Goal: Information Seeking & Learning: Learn about a topic

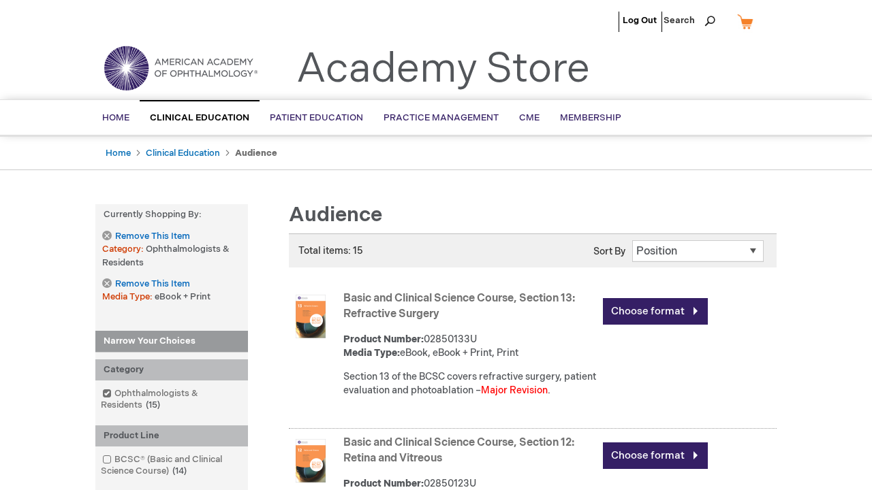
scroll to position [1936, 0]
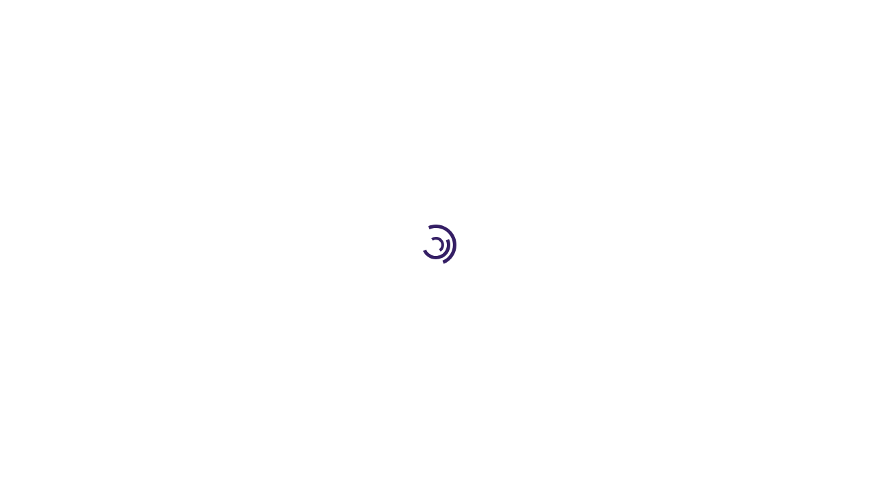
scroll to position [1596, 0]
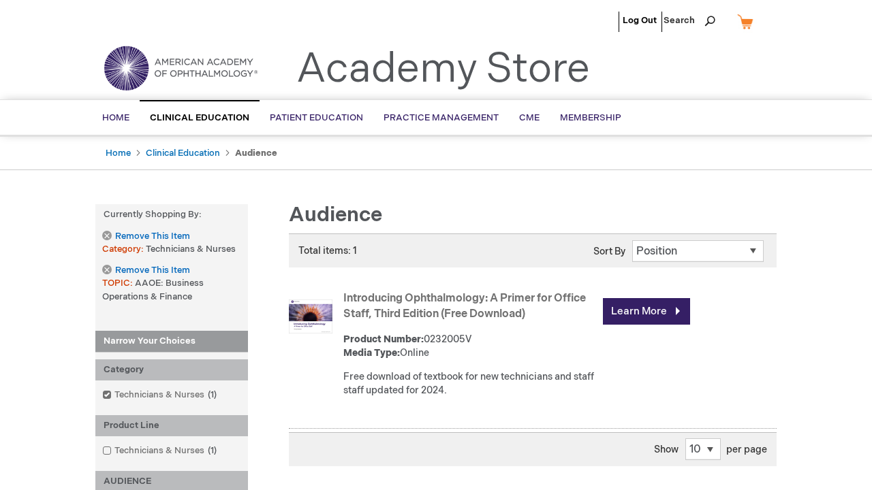
scroll to position [1291, 0]
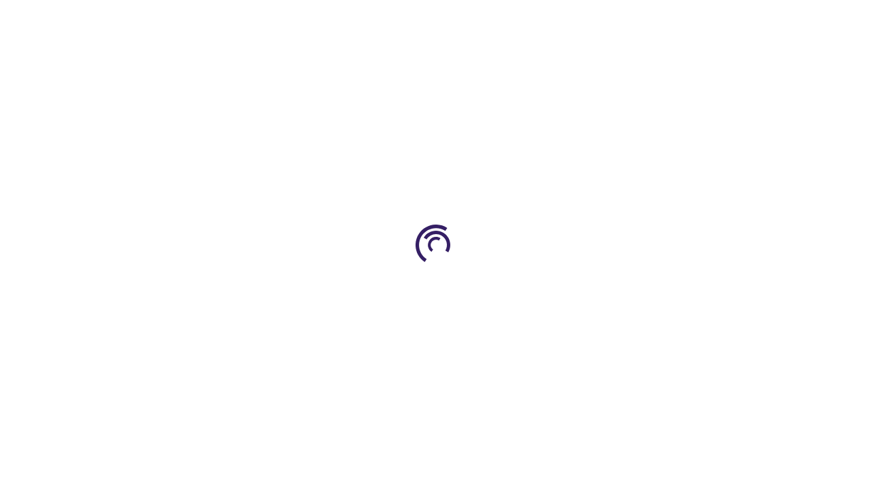
scroll to position [3027, 0]
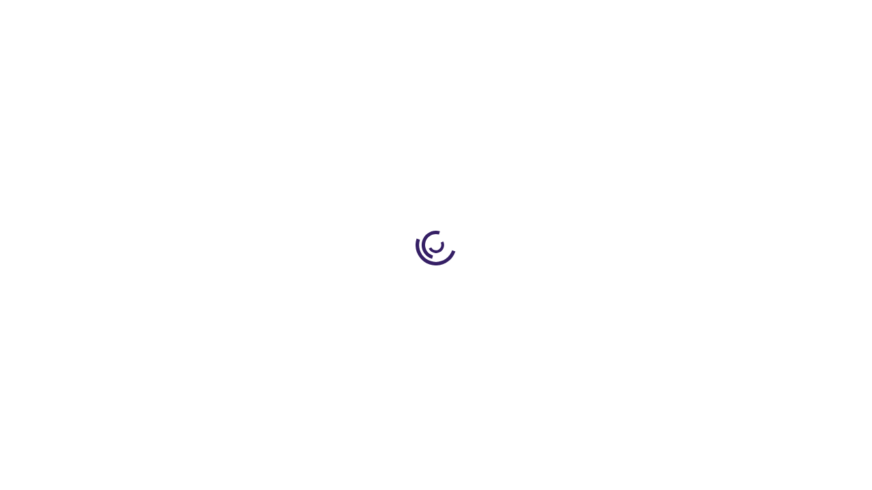
scroll to position [2233, 0]
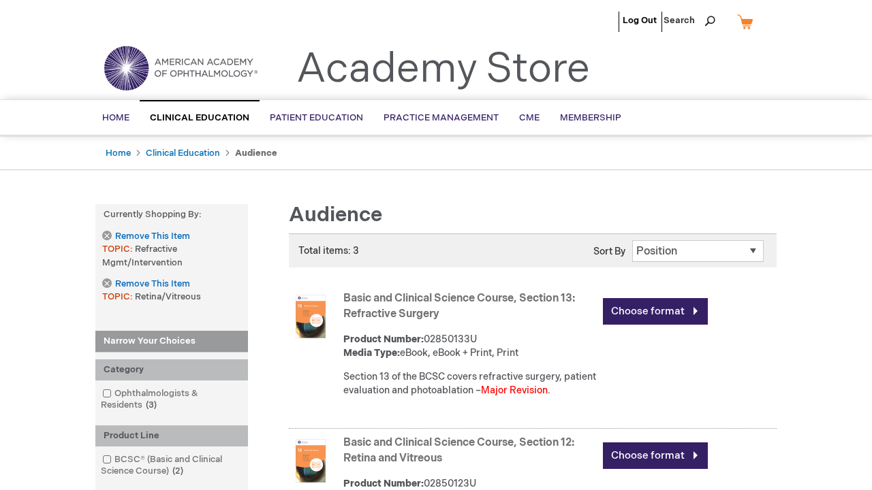
scroll to position [2168, 0]
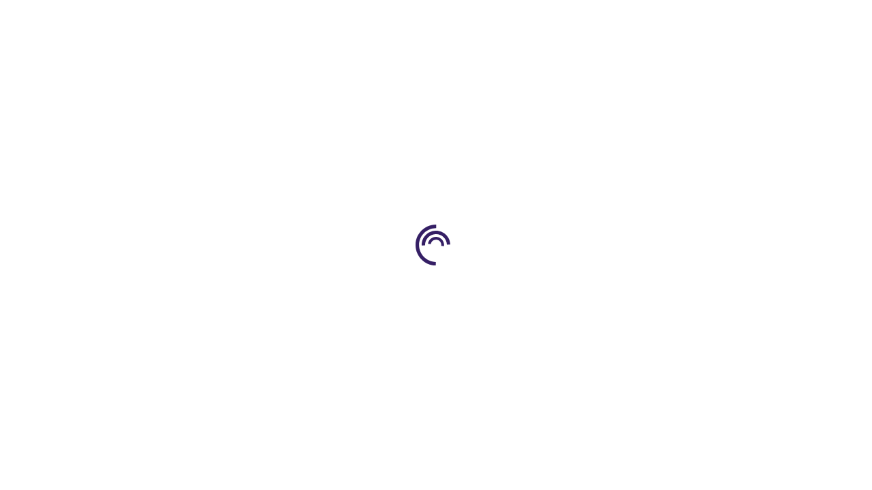
scroll to position [678, 0]
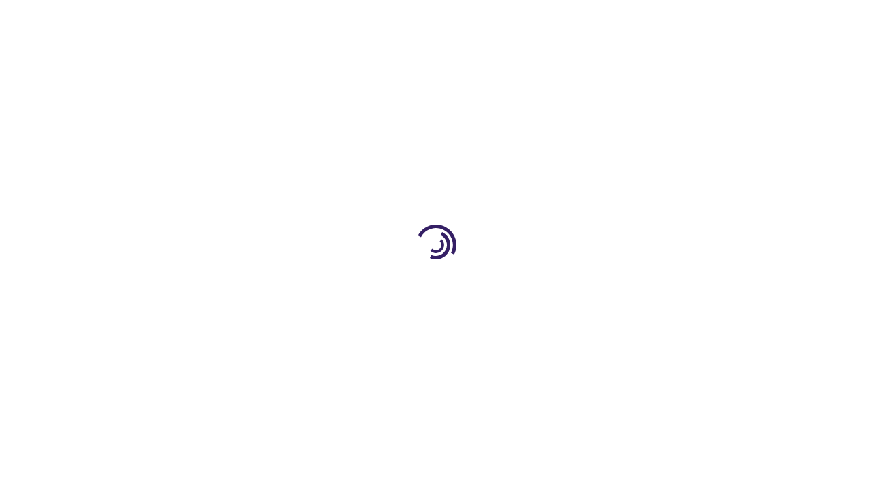
scroll to position [1821, 0]
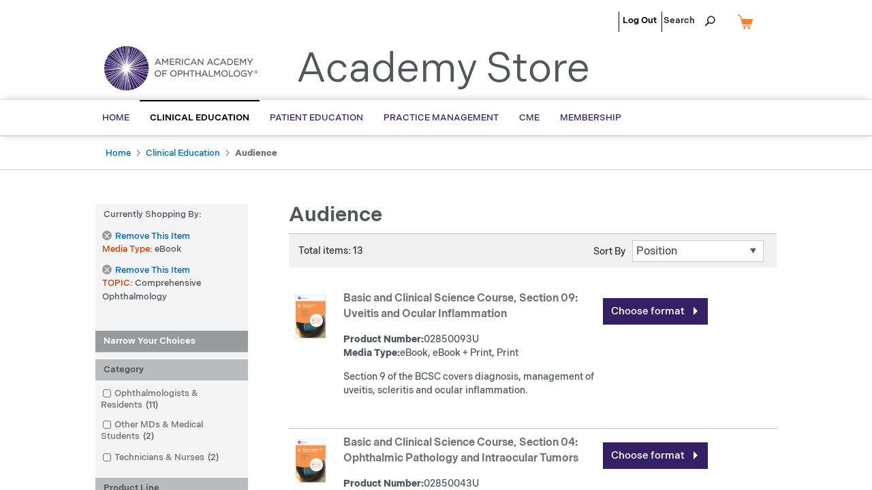
scroll to position [1470, 0]
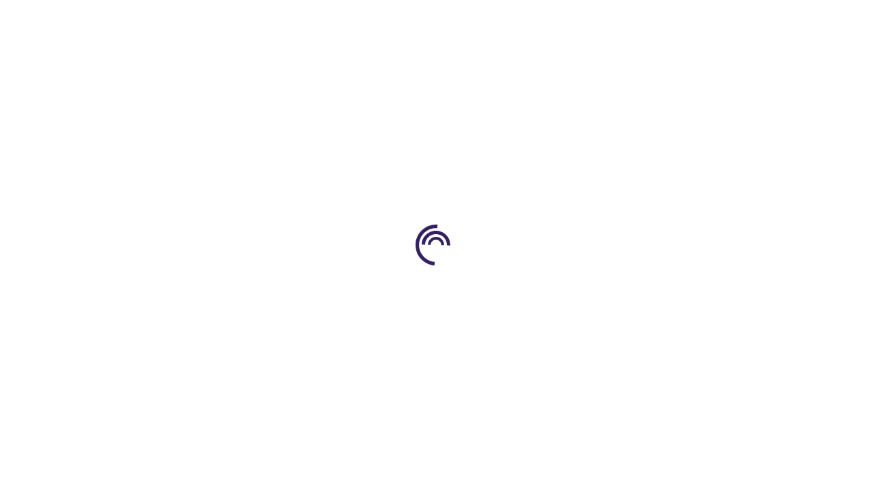
scroll to position [1802, 0]
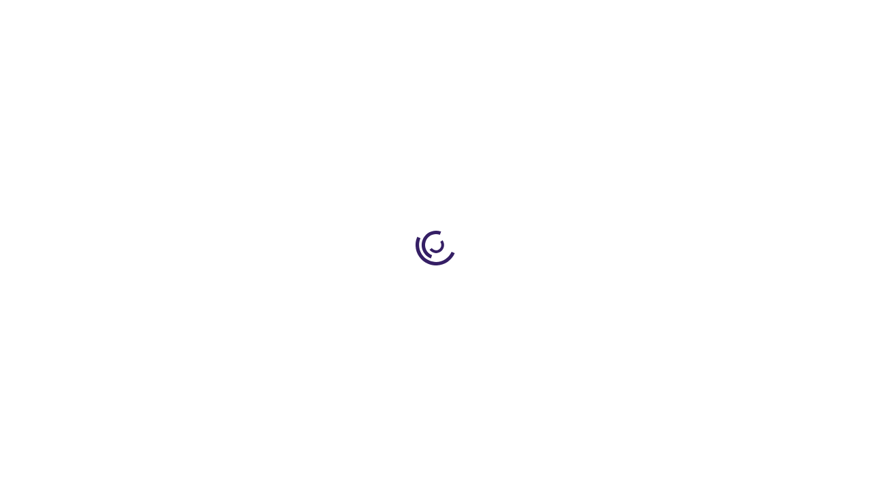
scroll to position [1545, 0]
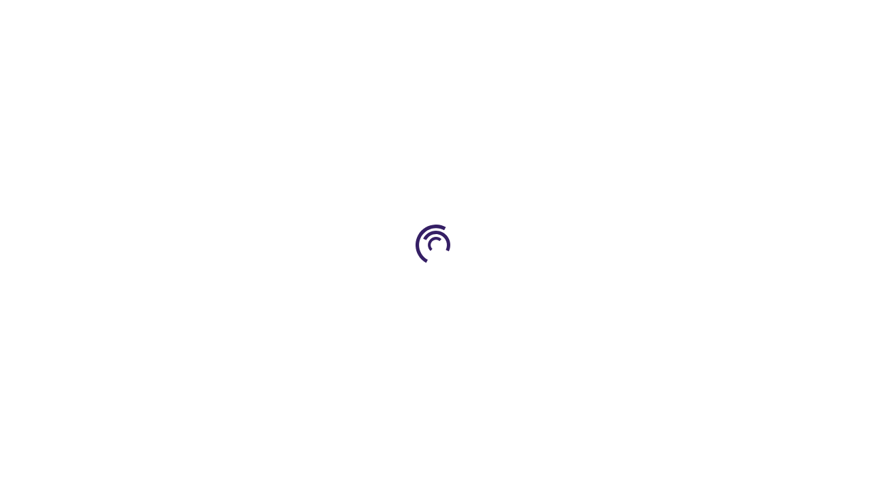
scroll to position [351, 0]
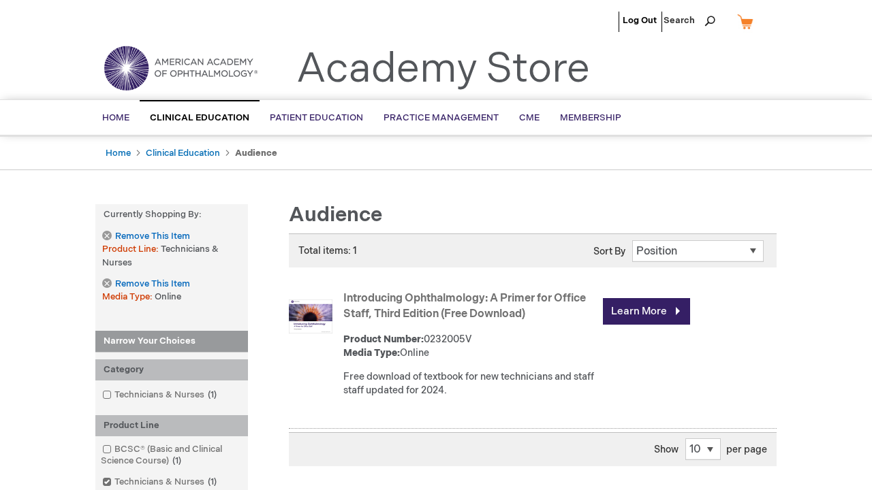
scroll to position [510, 0]
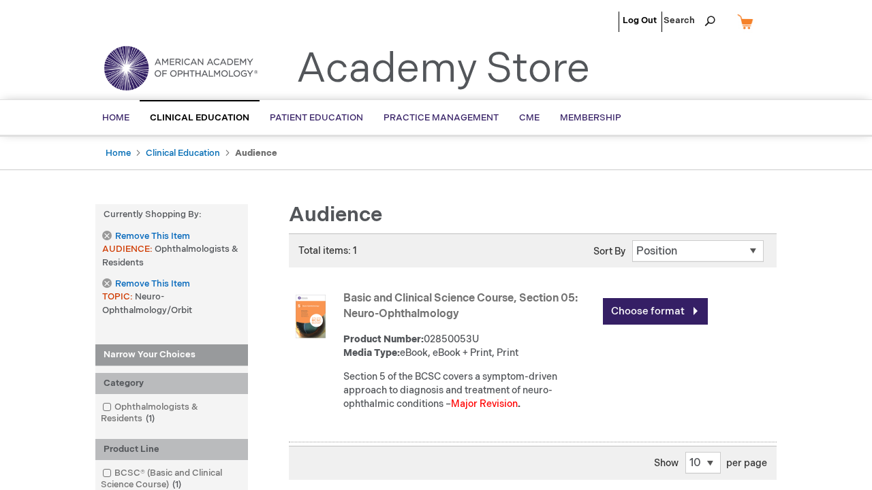
scroll to position [770, 0]
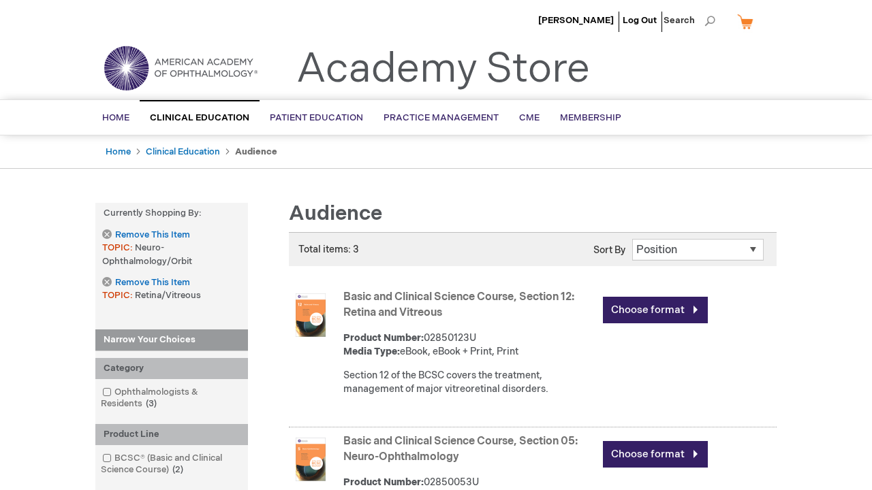
scroll to position [864, 0]
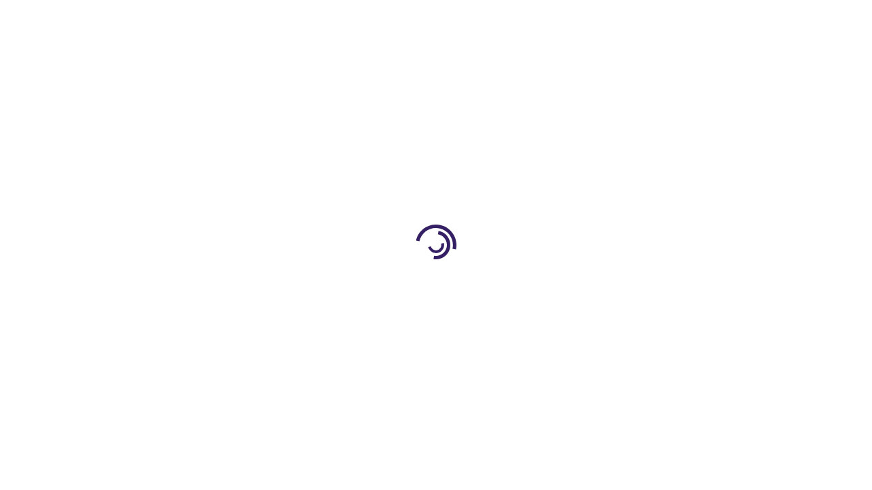
scroll to position [791, 0]
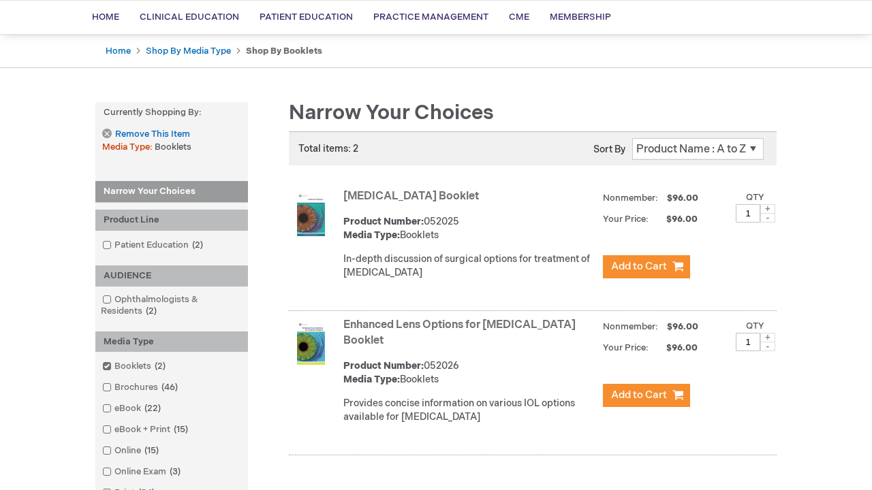
scroll to position [485, 0]
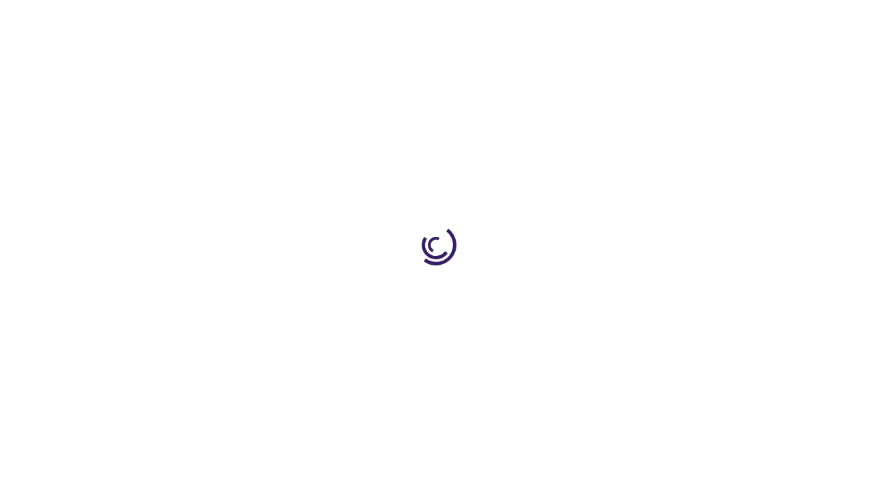
scroll to position [2047, 0]
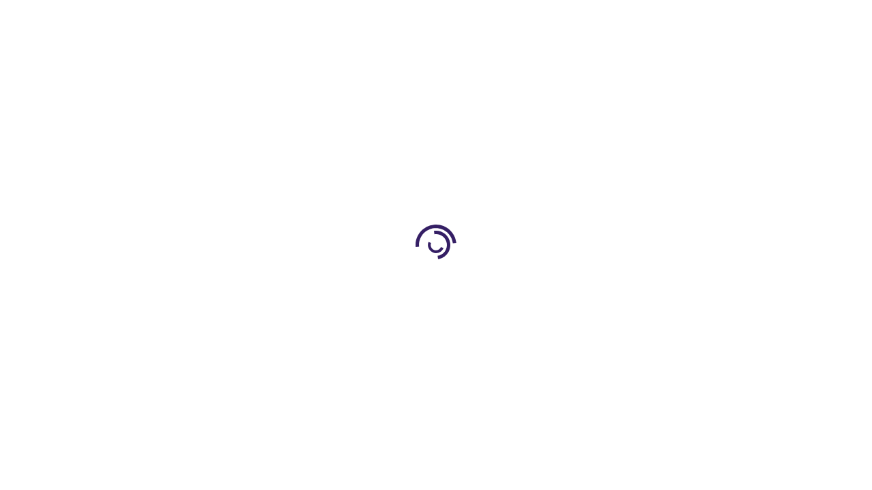
scroll to position [178, 0]
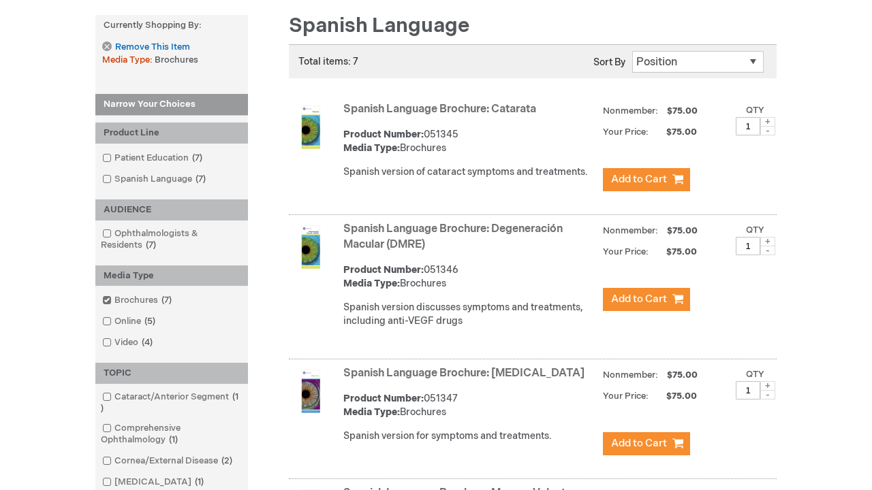
scroll to position [2540, 0]
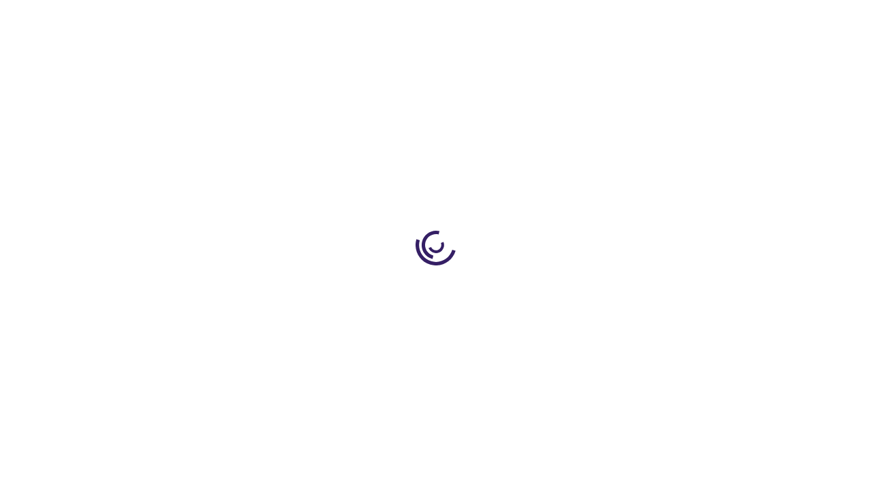
scroll to position [1831, 0]
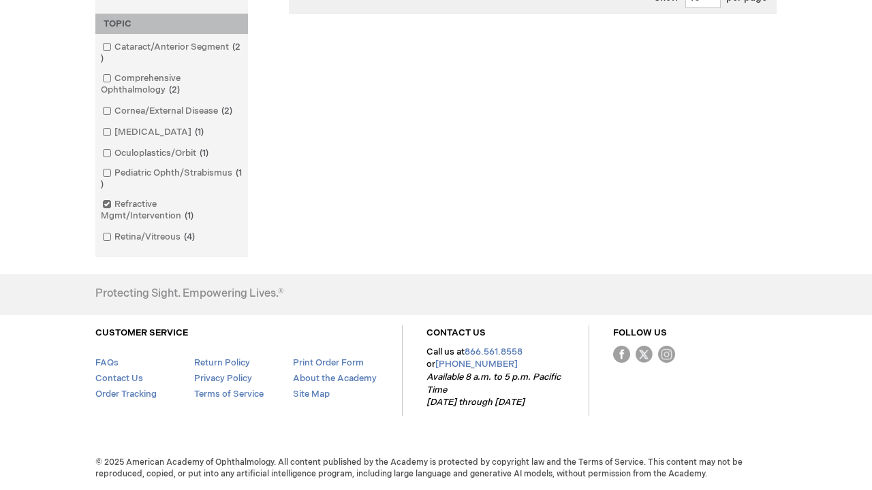
scroll to position [1378, 0]
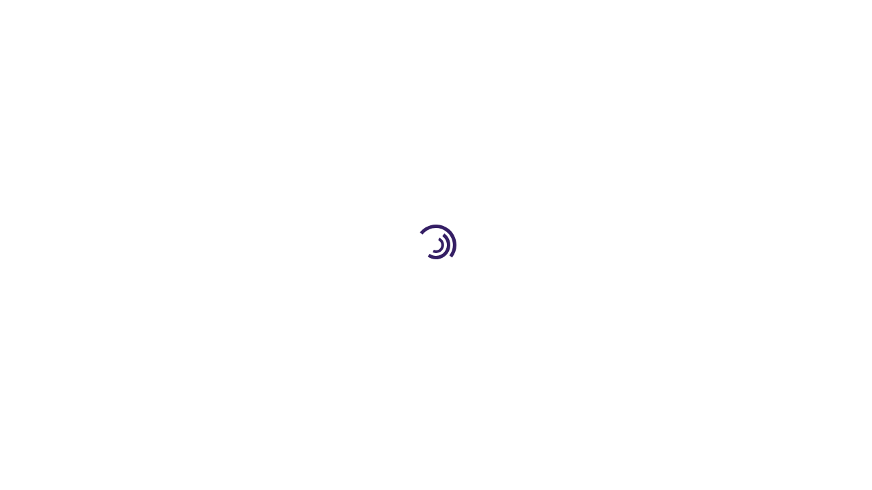
scroll to position [409, 0]
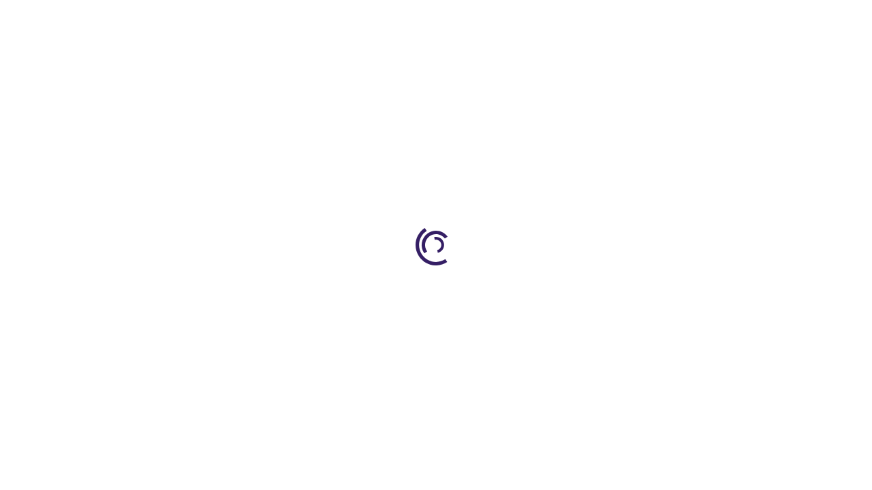
scroll to position [2826, 0]
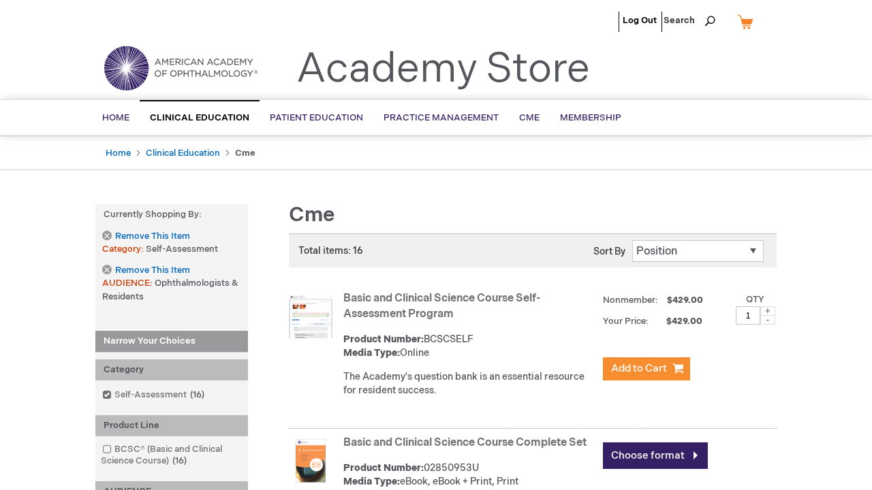
scroll to position [1538, 0]
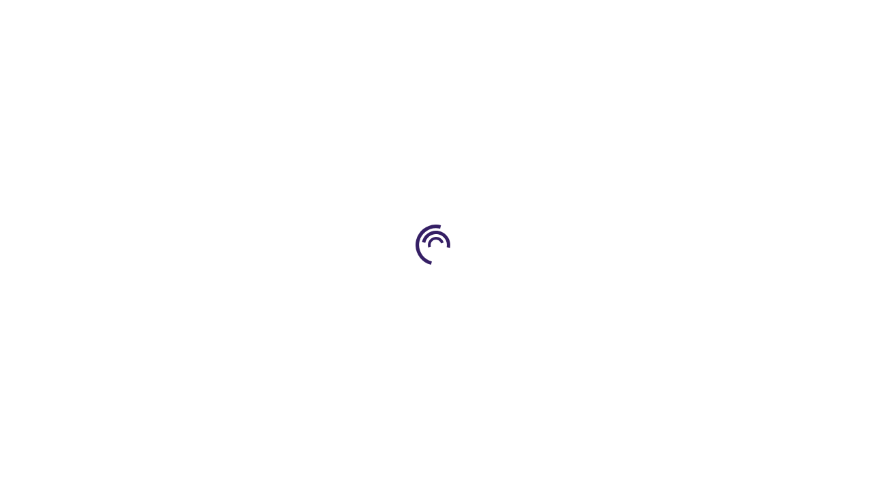
scroll to position [178, 0]
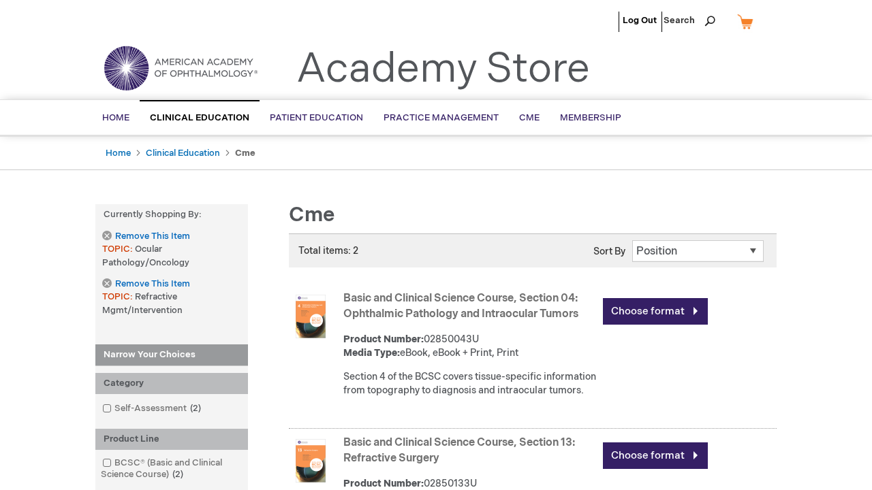
scroll to position [1963, 0]
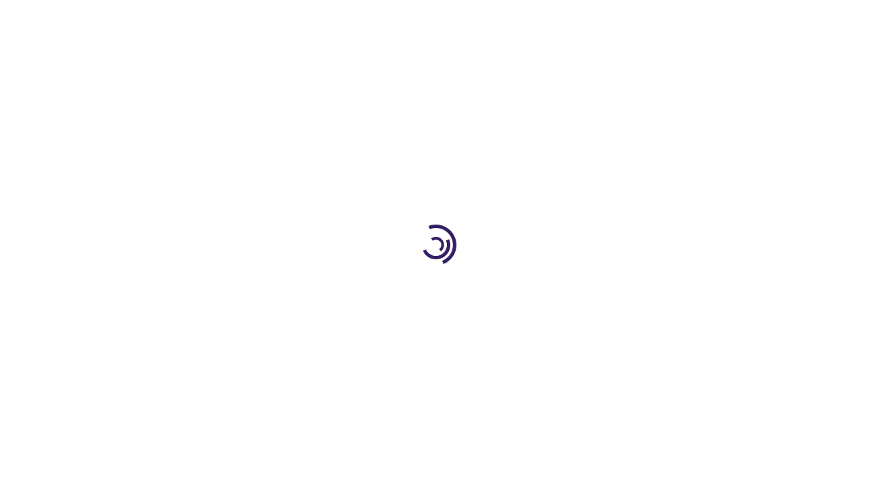
scroll to position [509, 0]
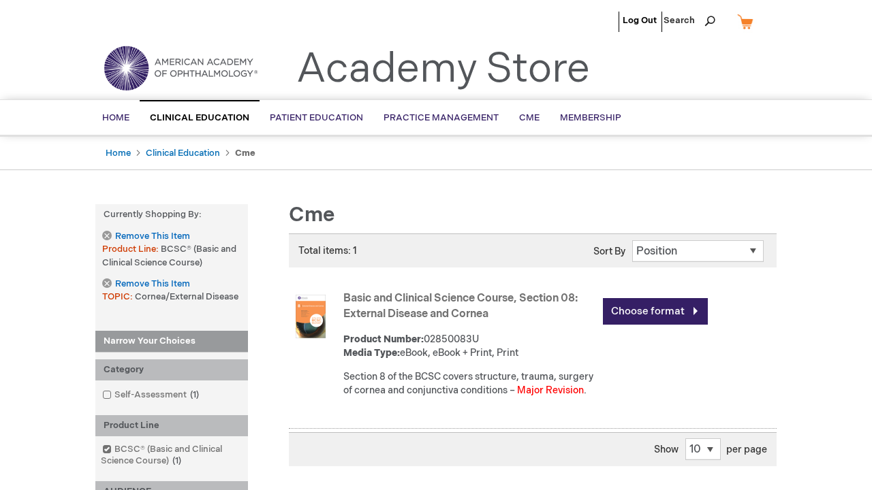
scroll to position [771, 0]
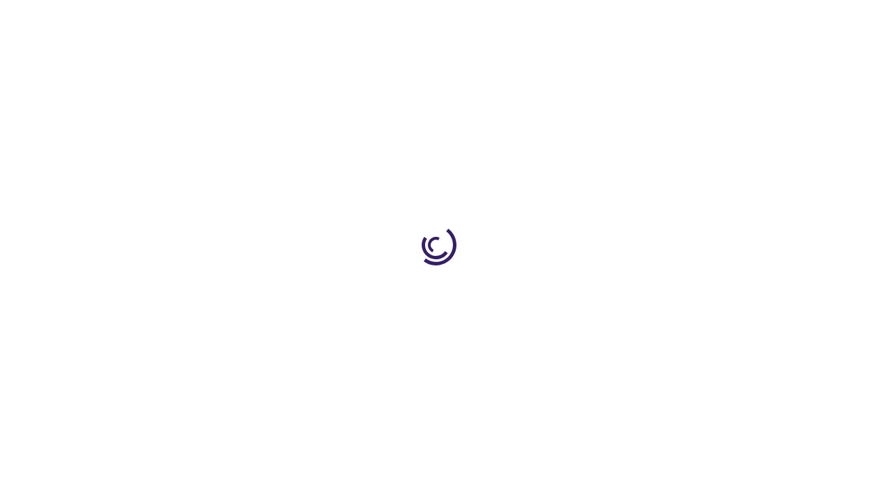
scroll to position [1891, 0]
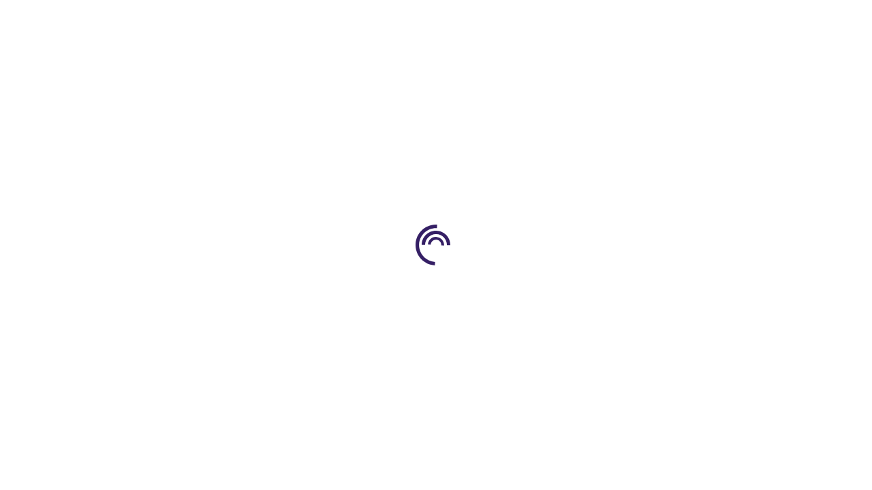
scroll to position [1518, 0]
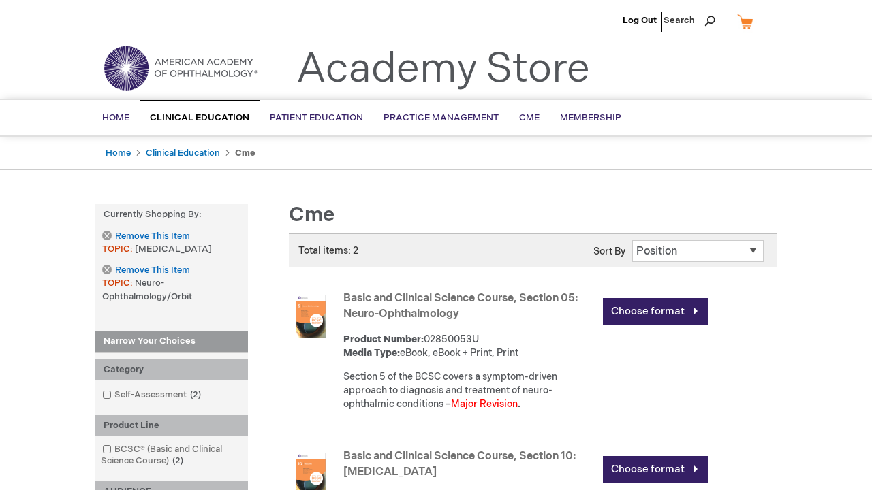
scroll to position [771, 0]
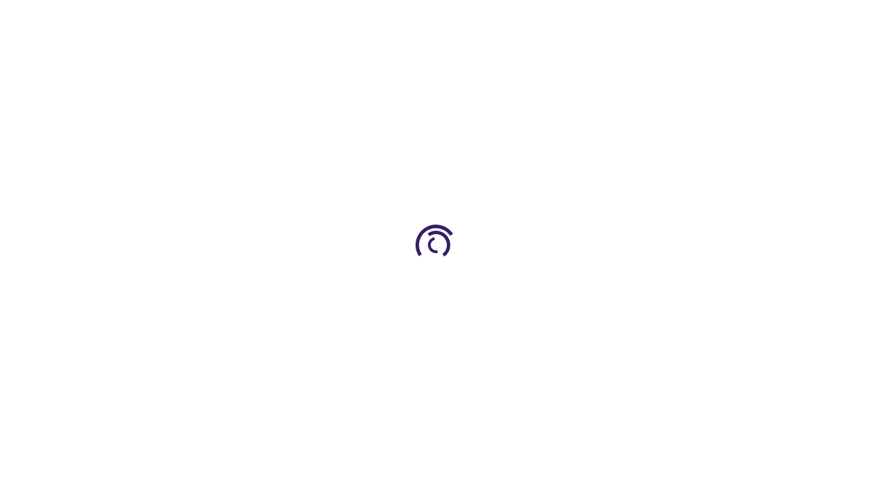
scroll to position [695, 0]
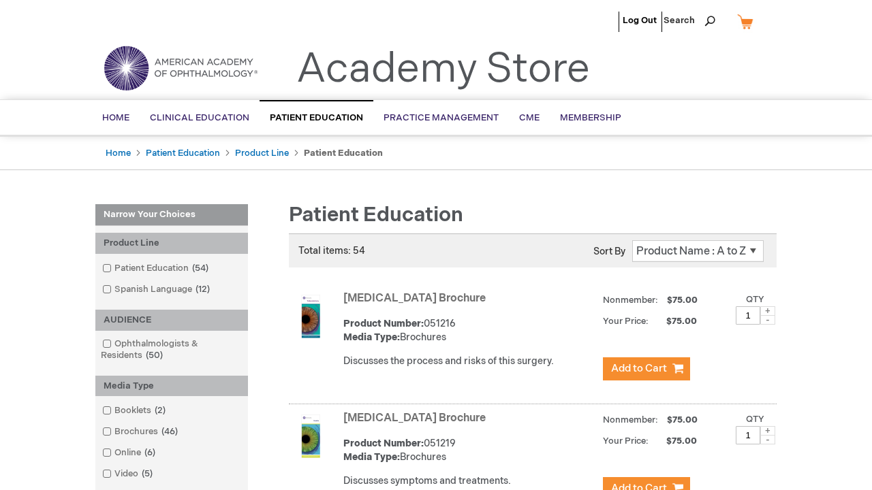
scroll to position [1673, 0]
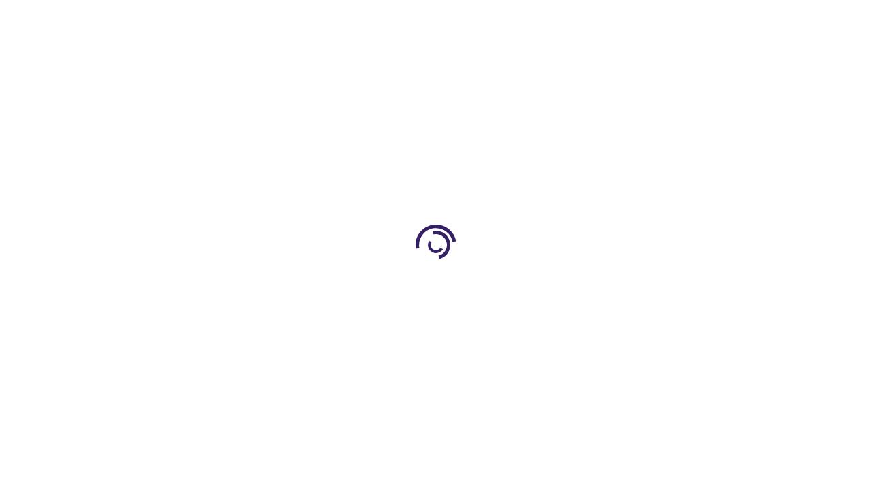
scroll to position [585, 0]
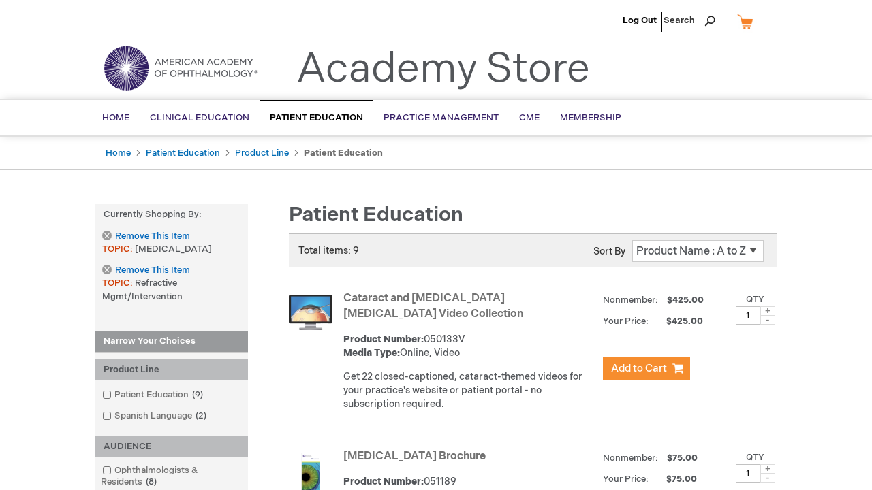
scroll to position [2065, 0]
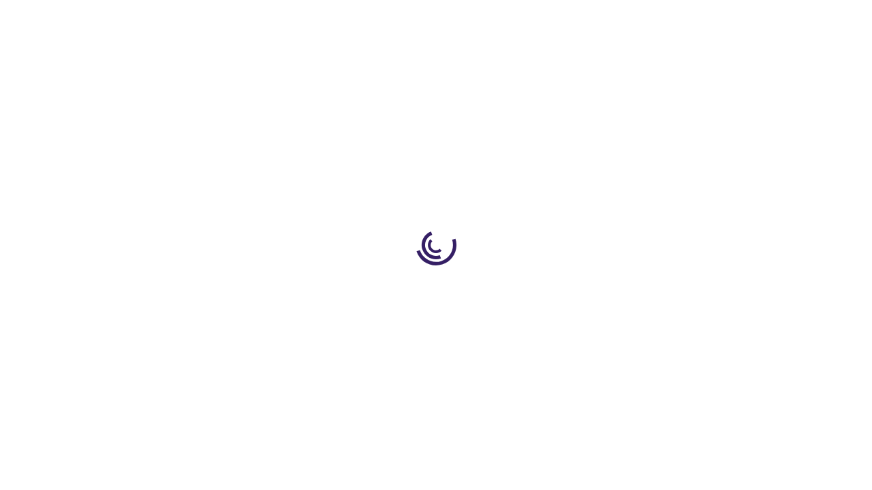
scroll to position [1136, 0]
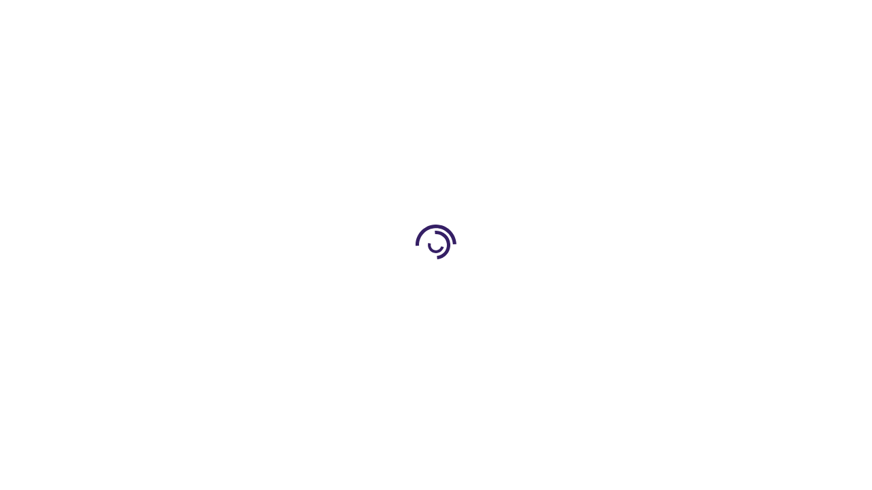
scroll to position [453, 0]
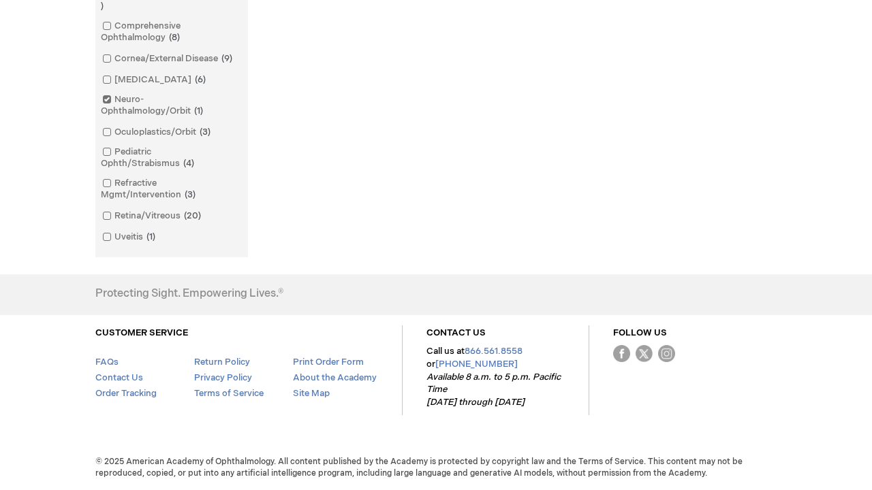
scroll to position [1807, 0]
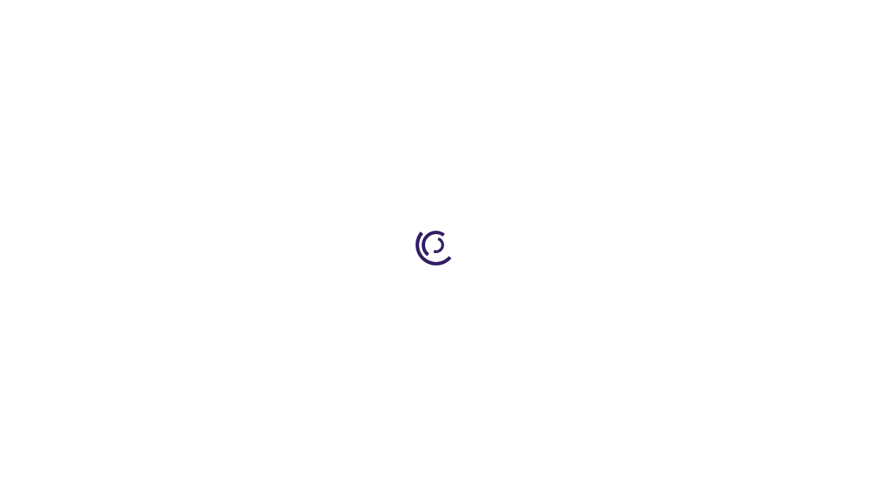
scroll to position [542, 0]
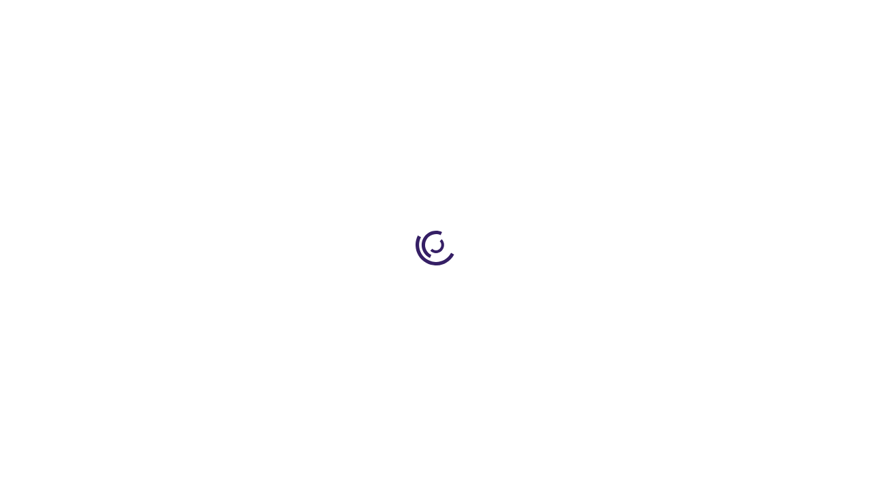
scroll to position [1136, 0]
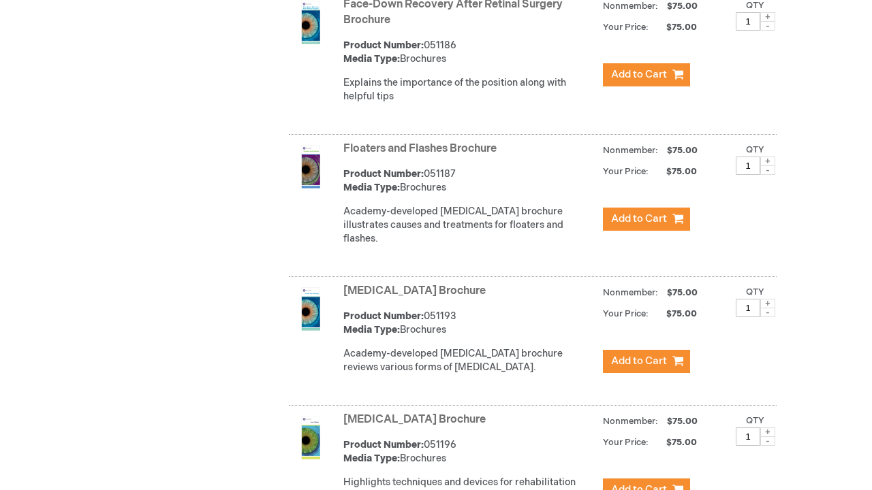
scroll to position [3173, 0]
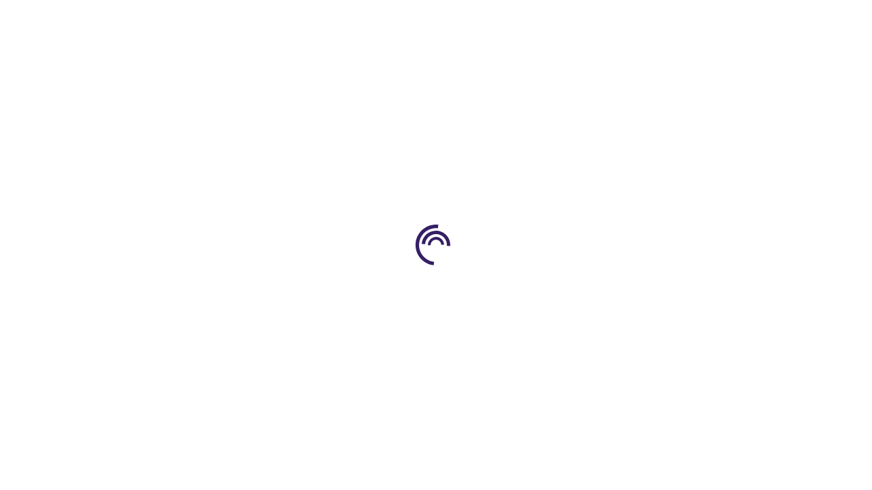
scroll to position [1306, 0]
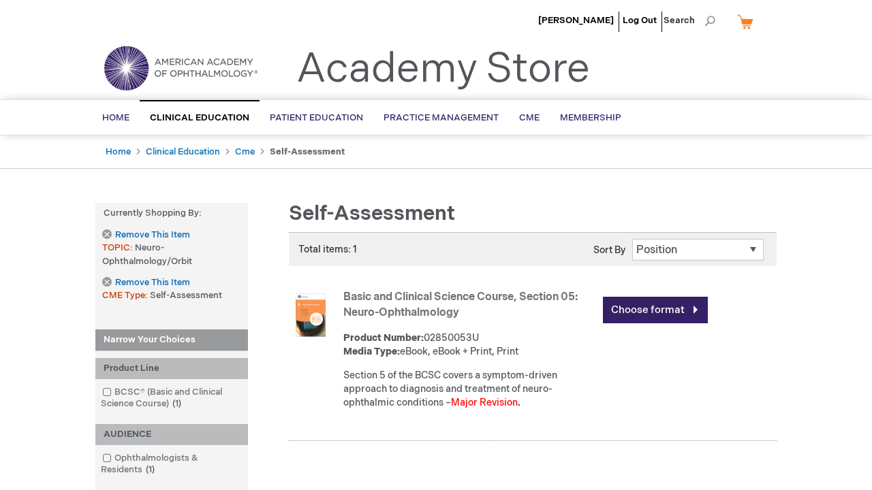
scroll to position [659, 0]
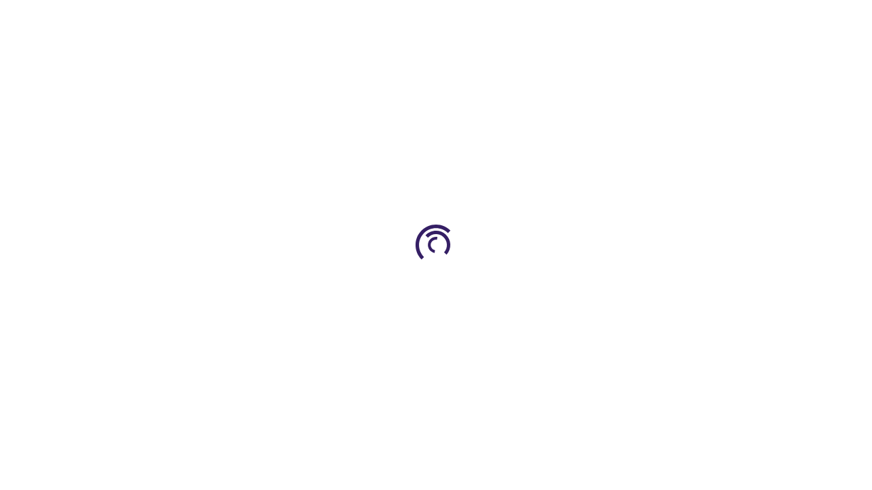
scroll to position [548, 0]
